Goal: Task Accomplishment & Management: Manage account settings

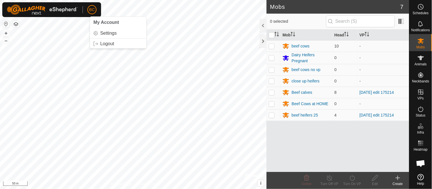
click at [95, 0] on html "BC My Account Settings Logout Schedules Notifications Mobs Animals Neckbands VP…" at bounding box center [216, 94] width 432 height 189
click at [6, 39] on button "–" at bounding box center [6, 40] width 7 height 7
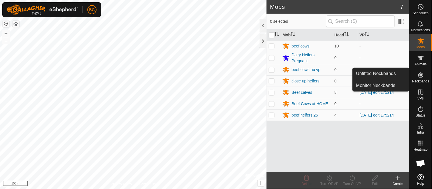
click at [418, 77] on icon at bounding box center [420, 75] width 7 height 7
click at [377, 73] on link "Unfitted Neckbands" at bounding box center [381, 73] width 56 height 11
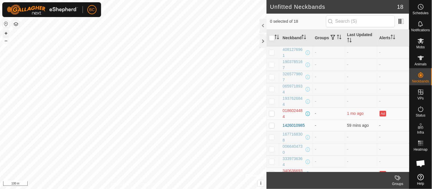
click at [7, 36] on button "+" at bounding box center [6, 33] width 7 height 7
click at [5, 34] on button "+" at bounding box center [6, 33] width 7 height 7
click at [44, 0] on html "BC Schedules Notifications Mobs Animals Neckbands VPs Status Infra Heatmap Help…" at bounding box center [216, 94] width 432 height 189
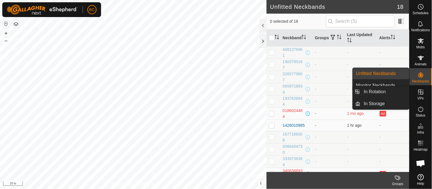
click at [422, 96] on es-virtualpaddocks-svg-icon at bounding box center [421, 92] width 10 height 9
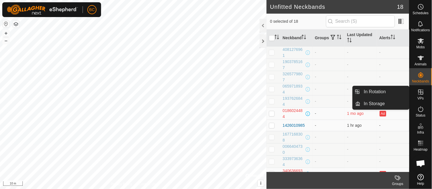
click at [418, 95] on icon at bounding box center [420, 92] width 7 height 7
click at [422, 94] on icon at bounding box center [420, 92] width 5 height 5
click at [384, 93] on link "In Rotation" at bounding box center [384, 91] width 49 height 11
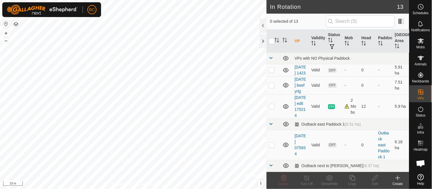
click at [399, 180] on icon at bounding box center [397, 178] width 7 height 7
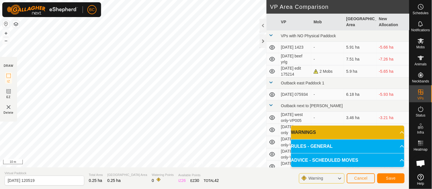
click at [315, 180] on span "Warning" at bounding box center [315, 178] width 15 height 5
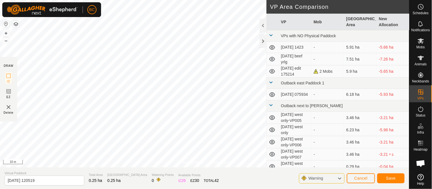
click at [315, 180] on span "Warning" at bounding box center [315, 178] width 15 height 5
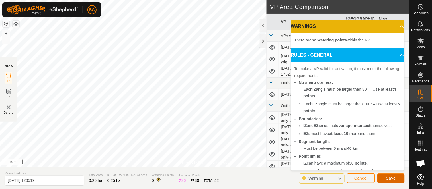
click at [391, 178] on span "Save" at bounding box center [391, 178] width 10 height 5
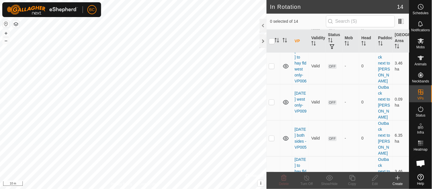
scroll to position [317, 0]
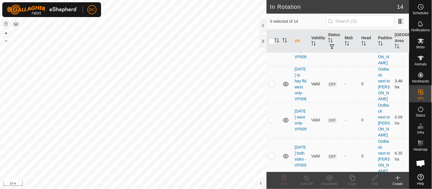
checkbox input "true"
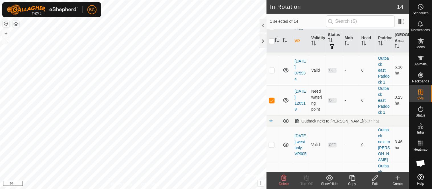
scroll to position [63, 0]
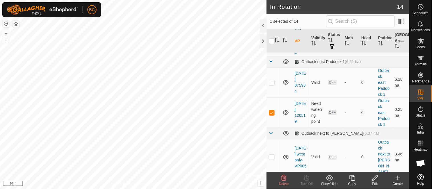
click at [372, 182] on div "Edit" at bounding box center [375, 184] width 23 height 5
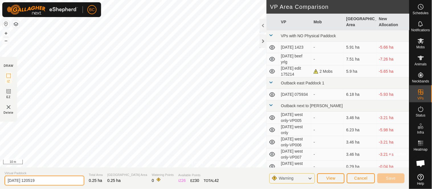
click at [7, 180] on input "[DATE] 120519" at bounding box center [45, 181] width 80 height 10
type input "feeding 1 SE corner [DATE] 120519"
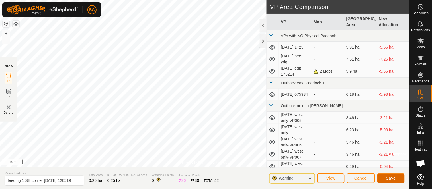
click at [387, 178] on span "Save" at bounding box center [391, 178] width 10 height 5
